Goal: Navigation & Orientation: Find specific page/section

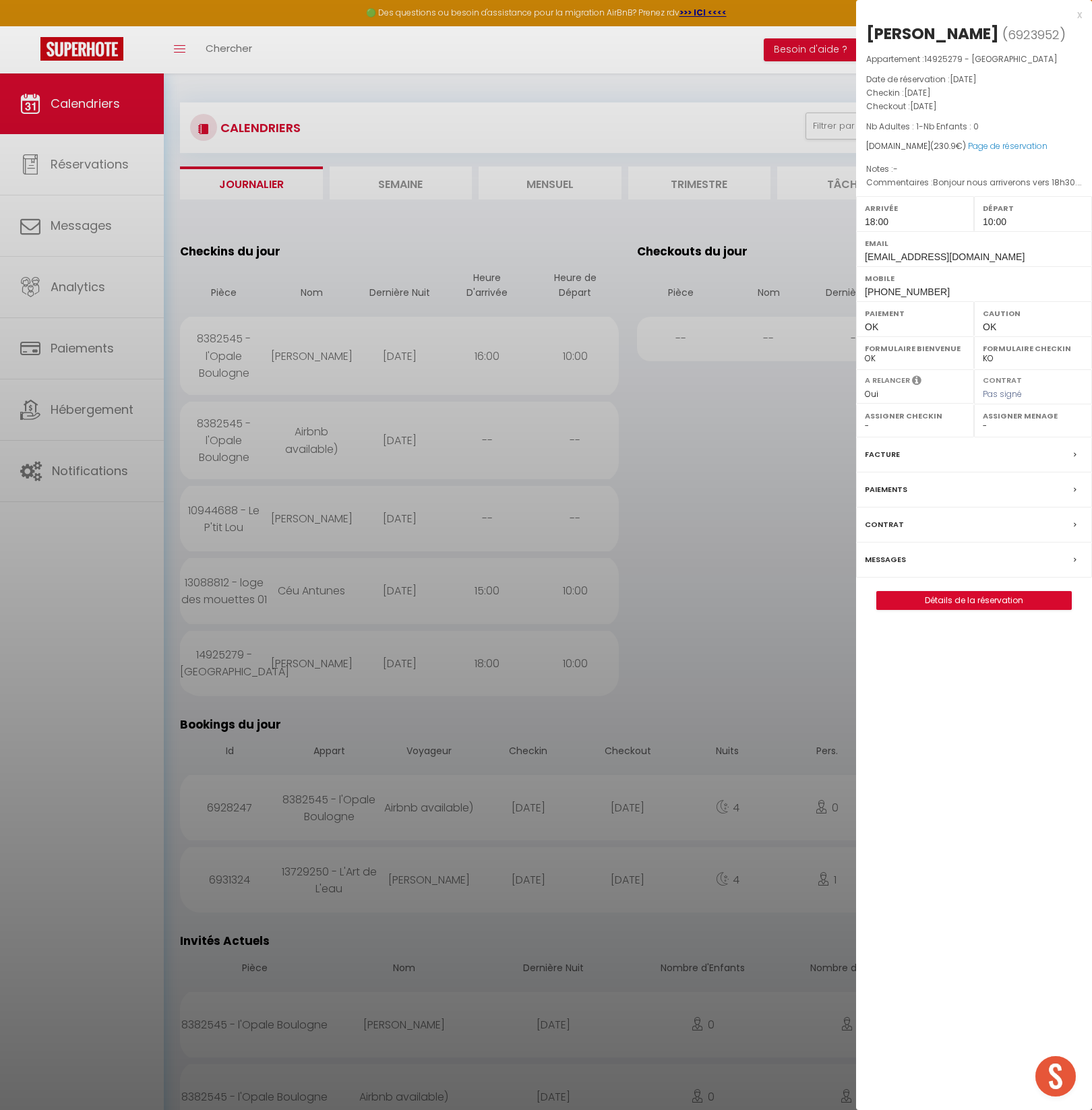
click at [585, 242] on div at bounding box center [546, 555] width 1092 height 1110
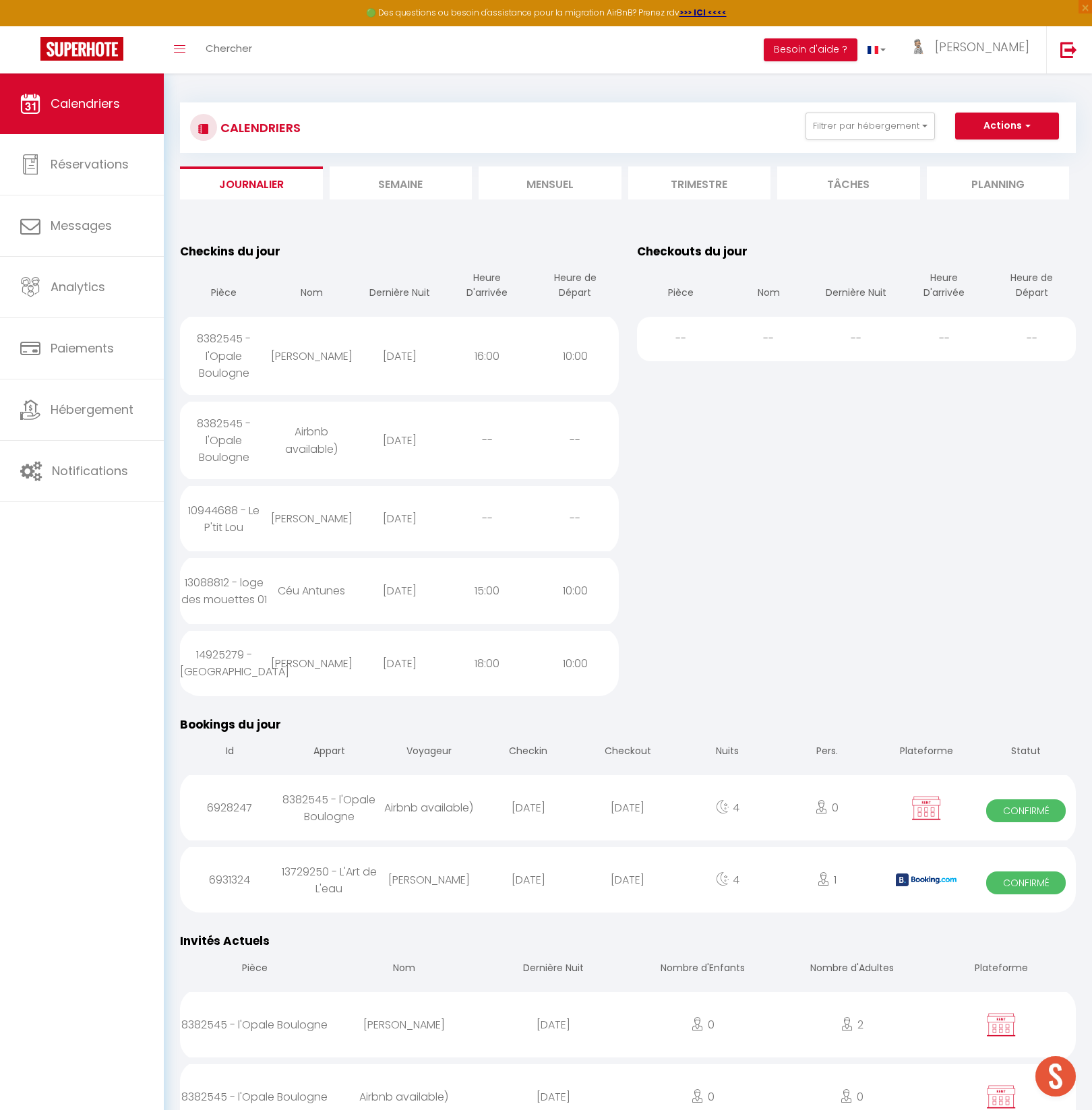
click at [589, 242] on table "Checkins du jour Pièce Nom Dernière Nuit Heure D'arrivée Heure de Départ 838254…" at bounding box center [399, 469] width 438 height 453
click at [838, 130] on button "Filtrer par hébergement" at bounding box center [870, 126] width 130 height 27
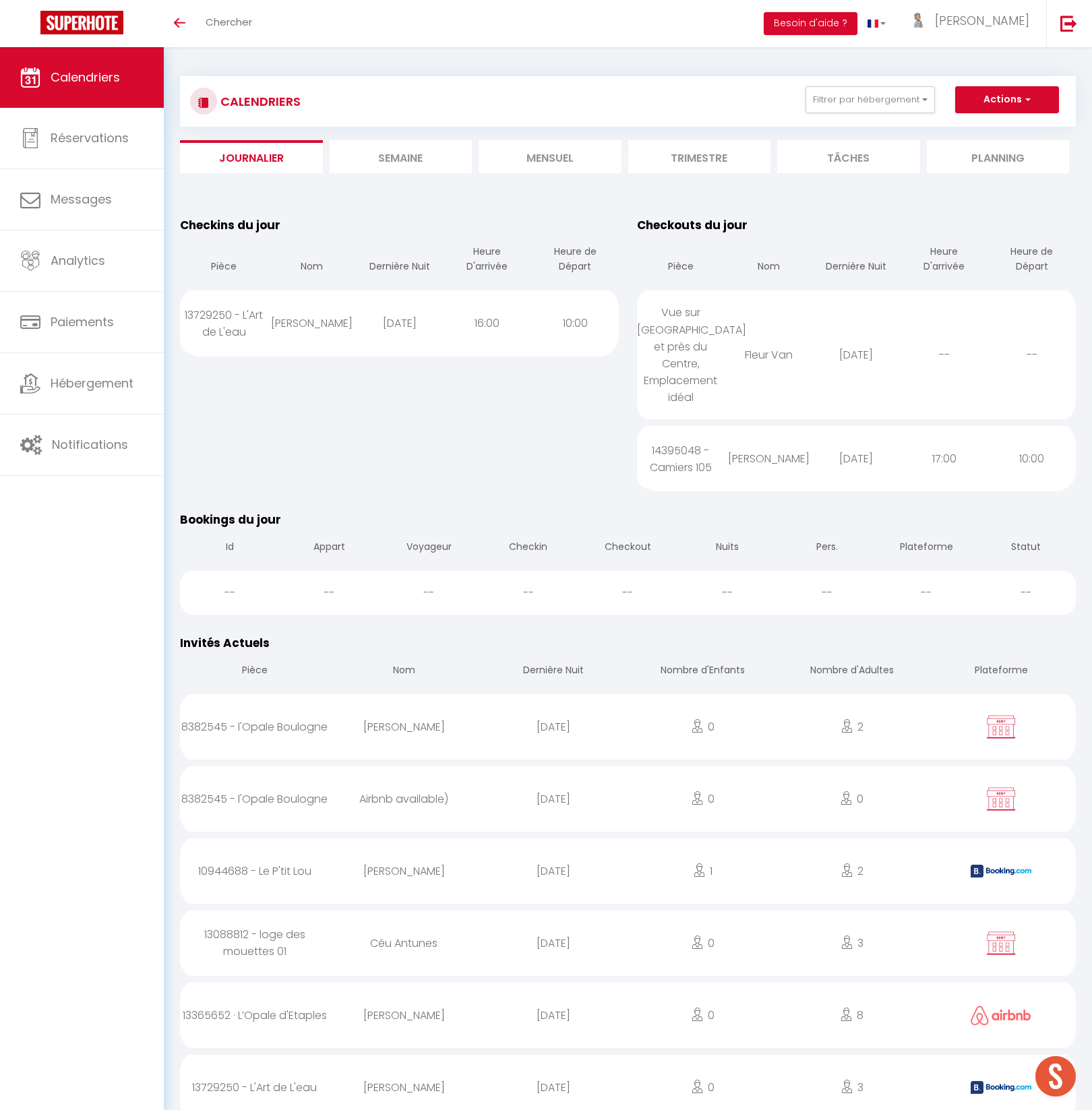
click at [536, 159] on li "Mensuel" at bounding box center [550, 157] width 143 height 33
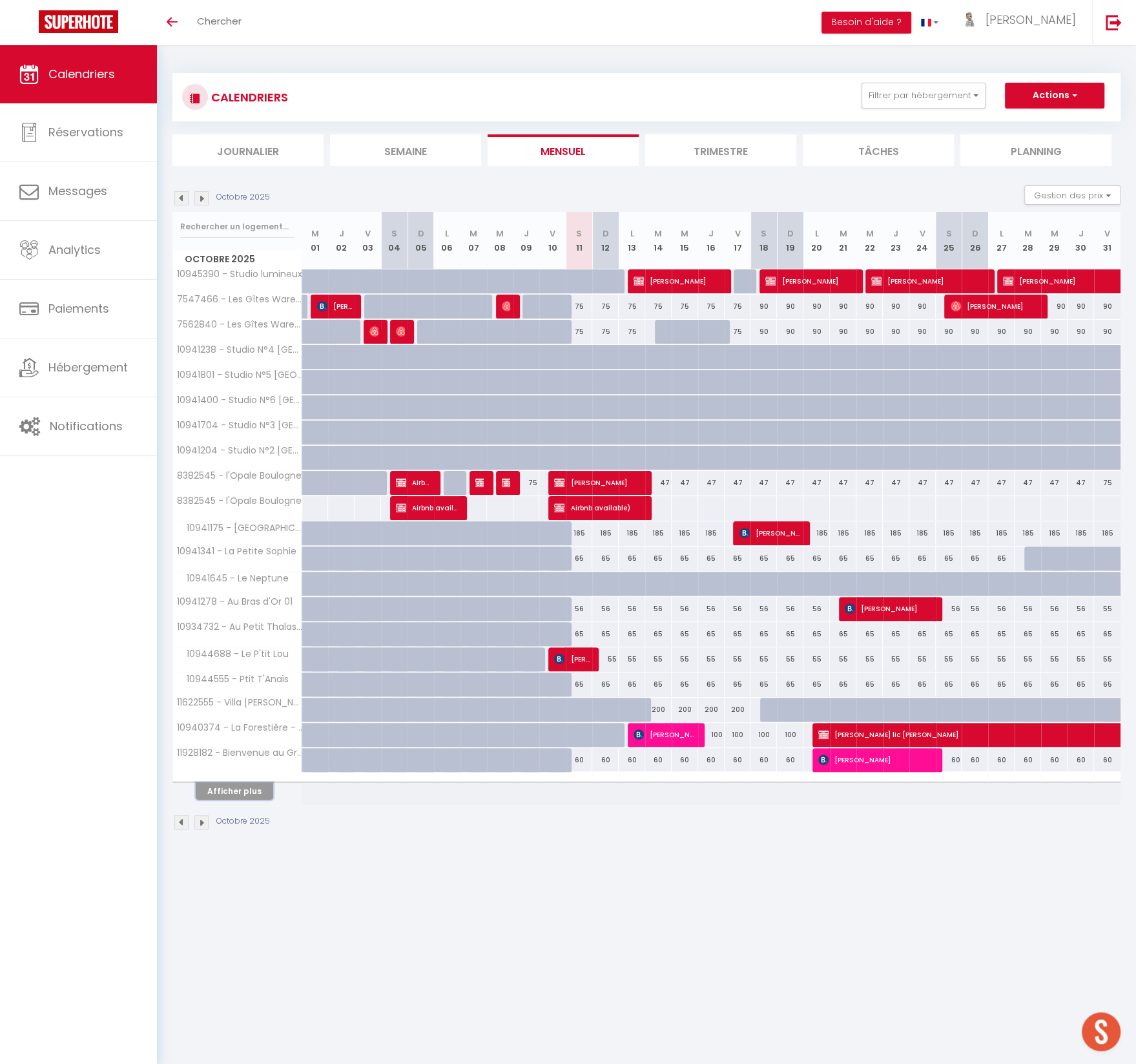
click at [231, 786] on button "Afficher plus" at bounding box center [234, 791] width 77 height 18
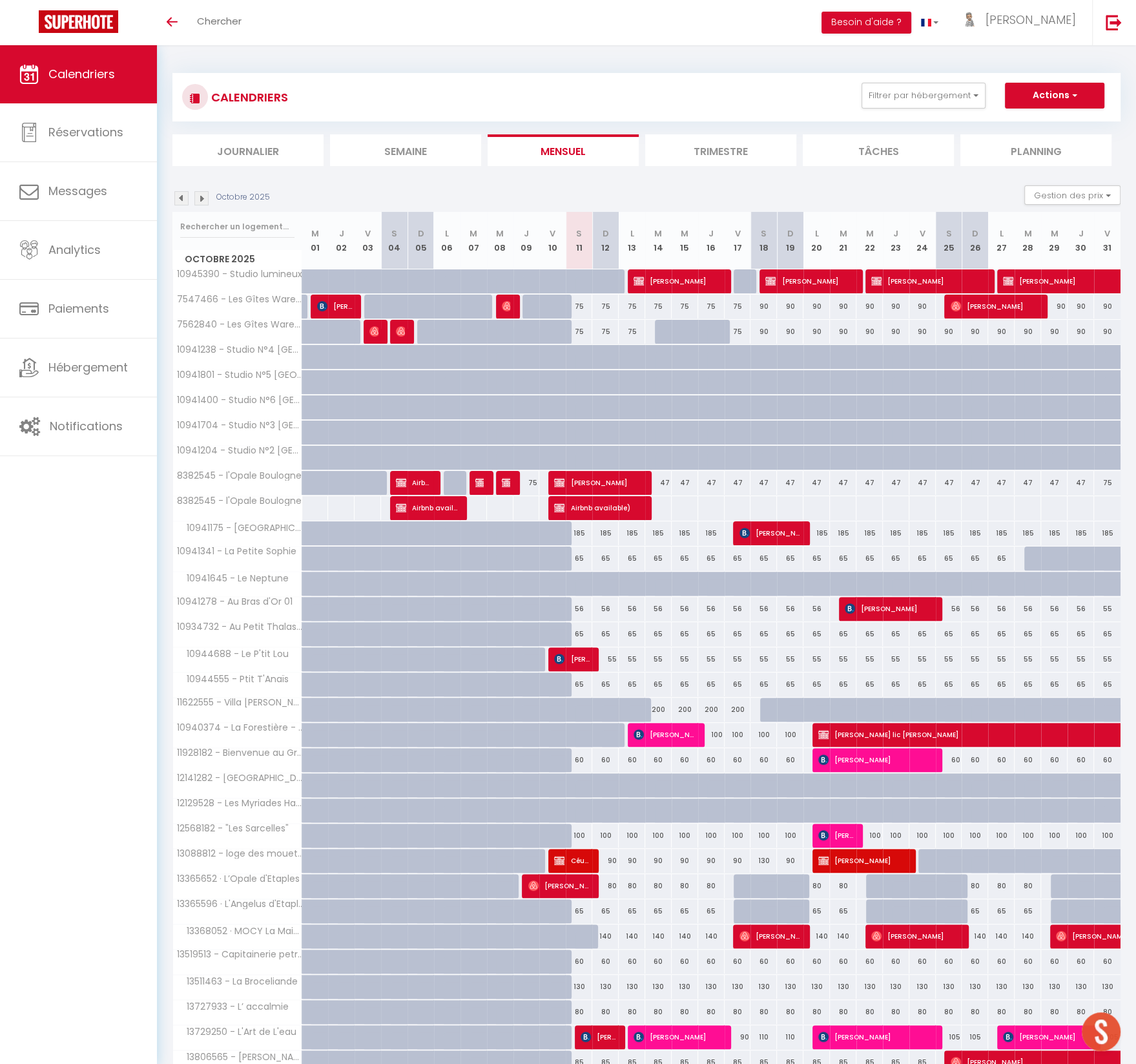
click at [393, 153] on li "Semaine" at bounding box center [406, 150] width 151 height 32
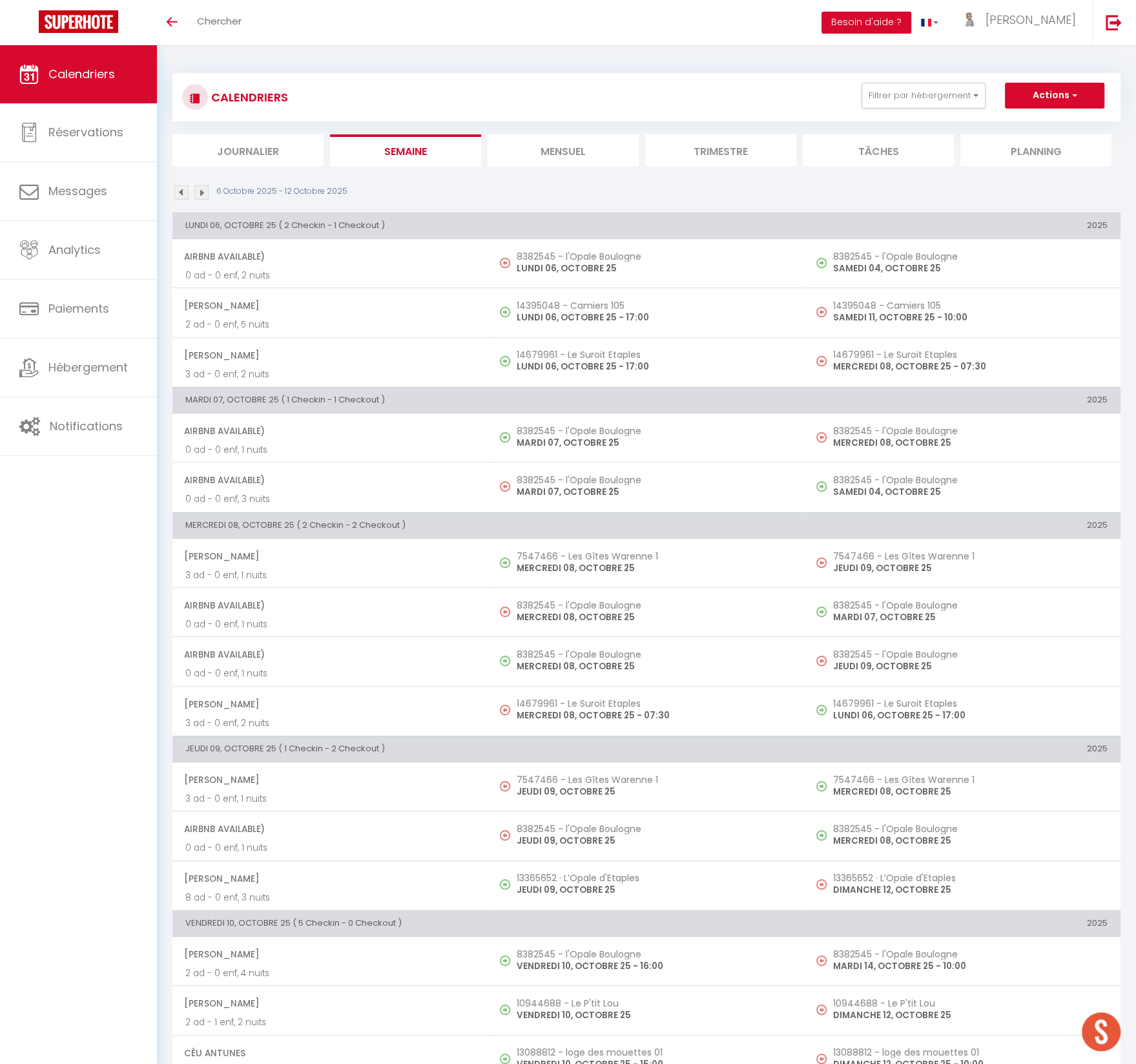
click at [202, 192] on img at bounding box center [201, 193] width 14 height 14
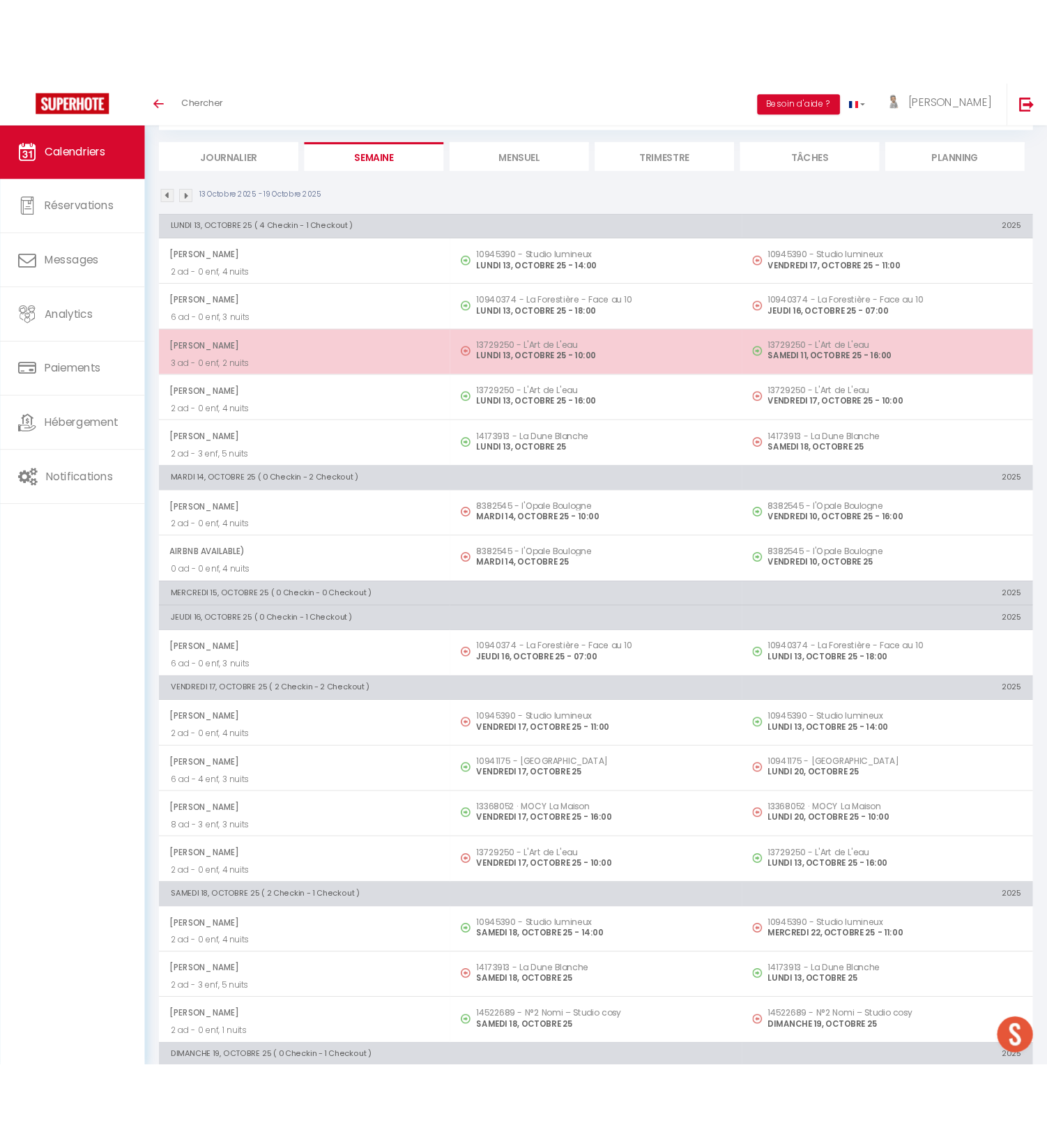
scroll to position [141, 0]
